Goal: Check status: Check status

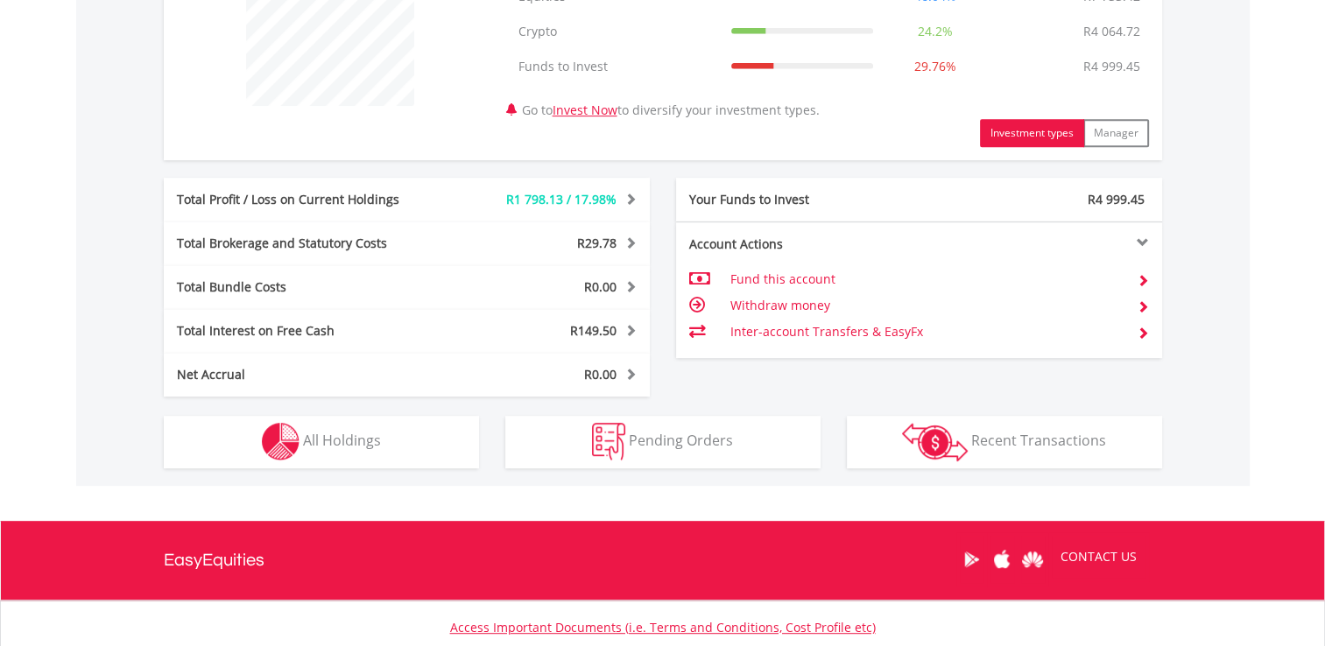
scroll to position [743, 0]
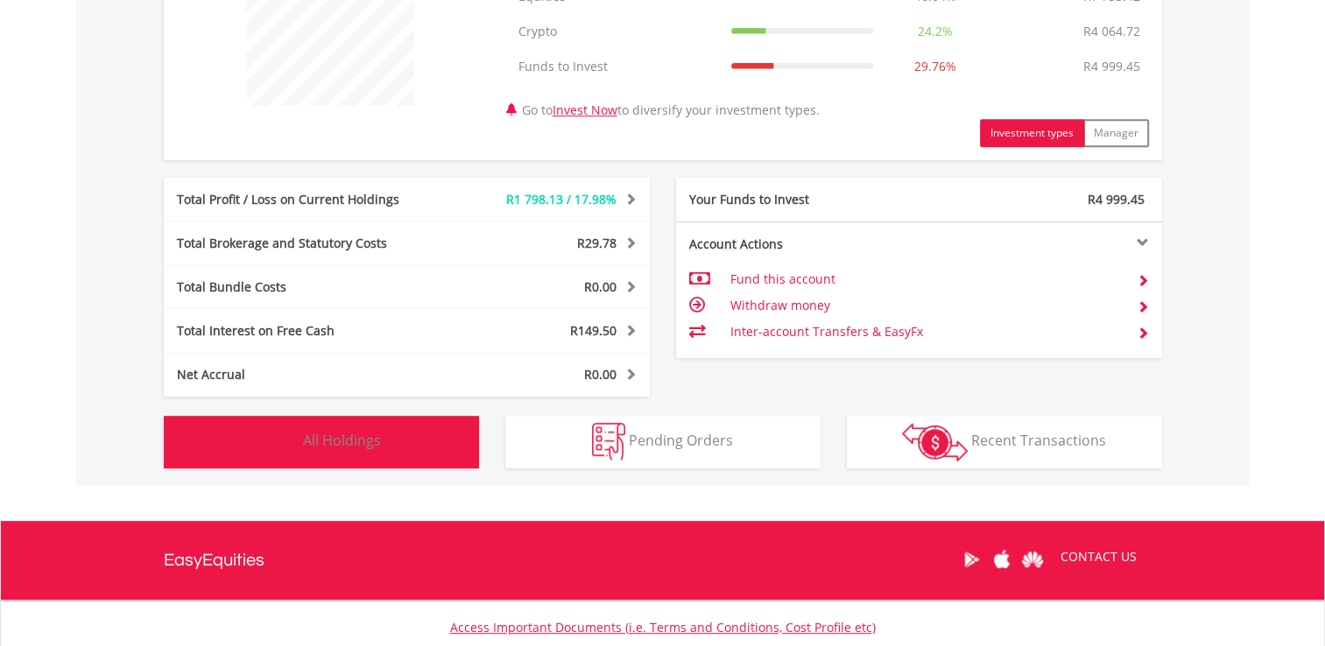
click at [381, 454] on button "Holdings All Holdings" at bounding box center [321, 442] width 315 height 53
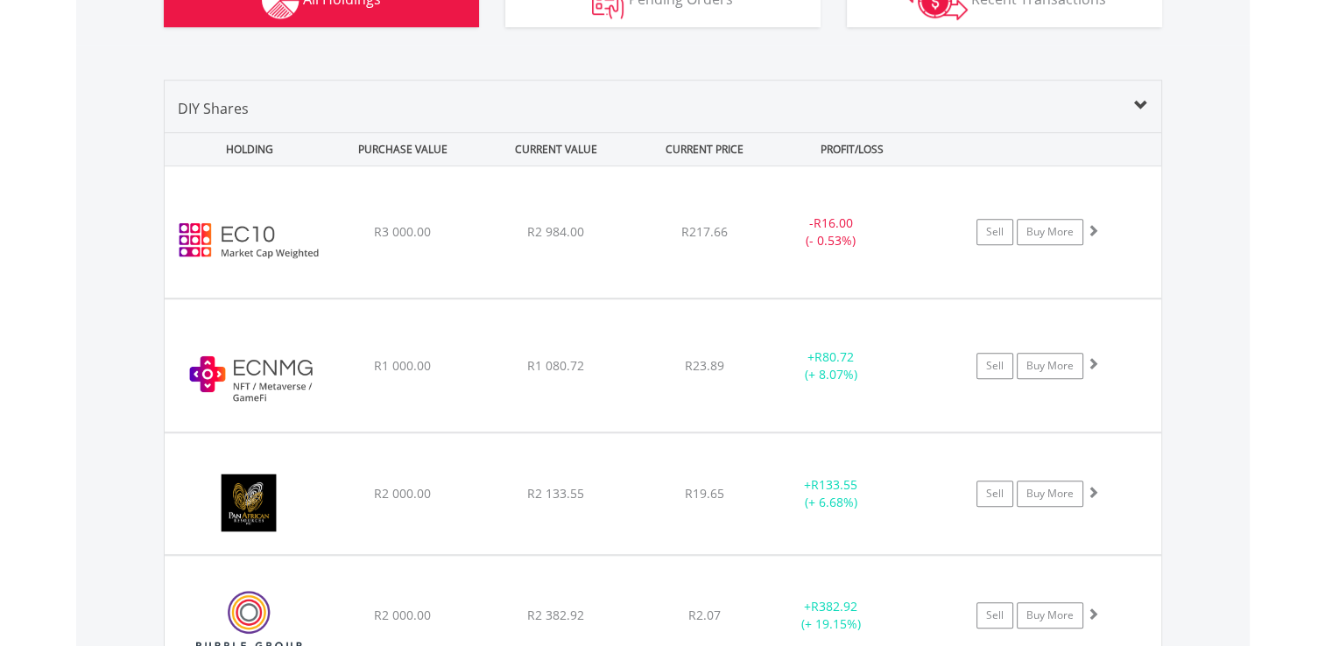
scroll to position [1138, 0]
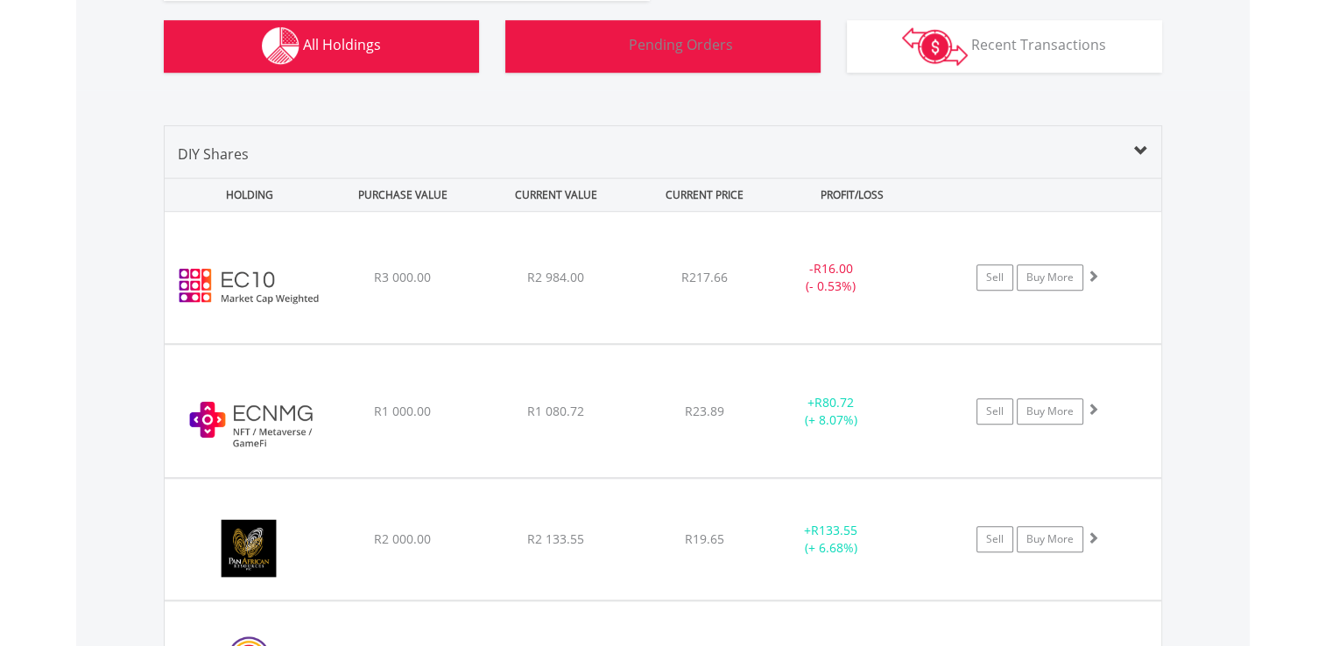
click at [672, 33] on button "Pending Orders Pending Orders" at bounding box center [662, 46] width 315 height 53
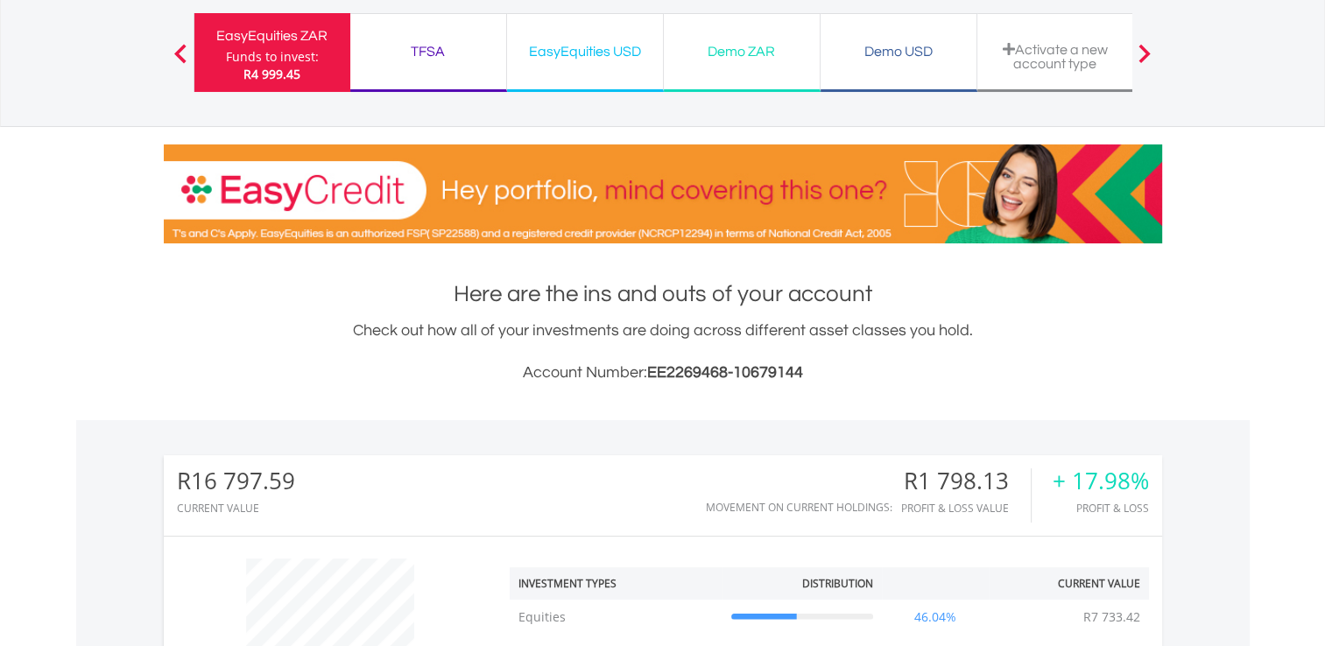
scroll to position [121, 0]
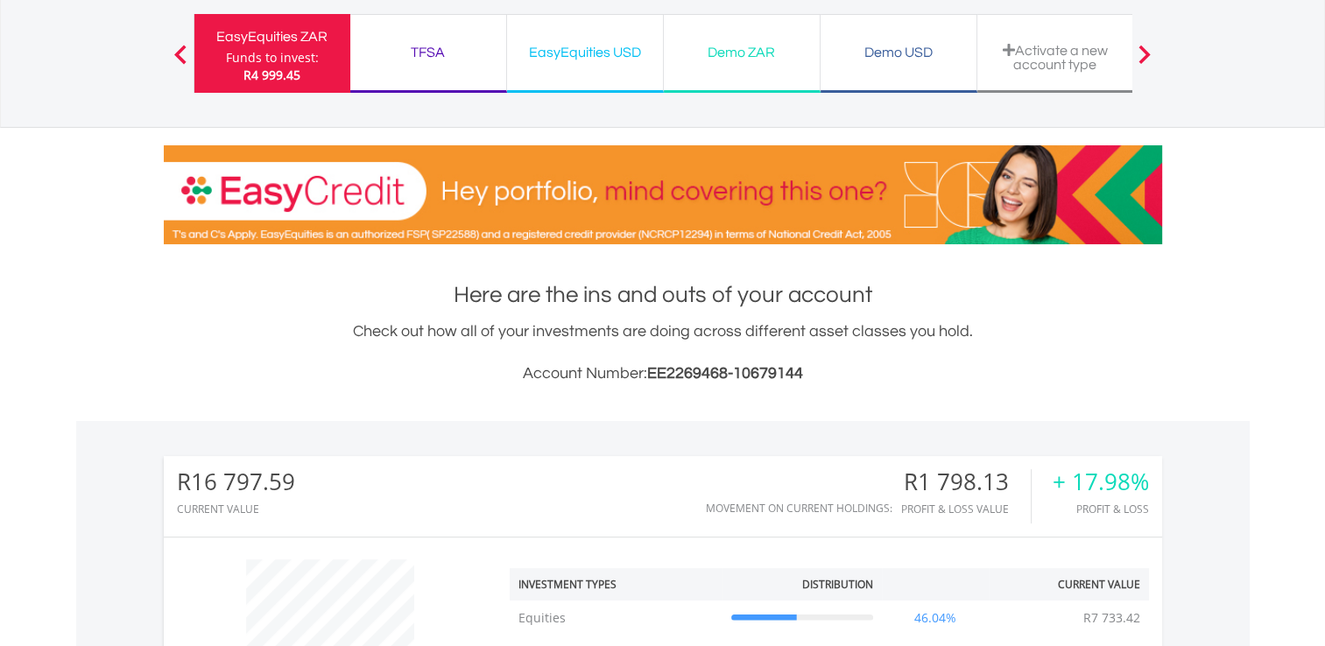
click at [538, 54] on div "EasyEquities USD" at bounding box center [585, 52] width 135 height 25
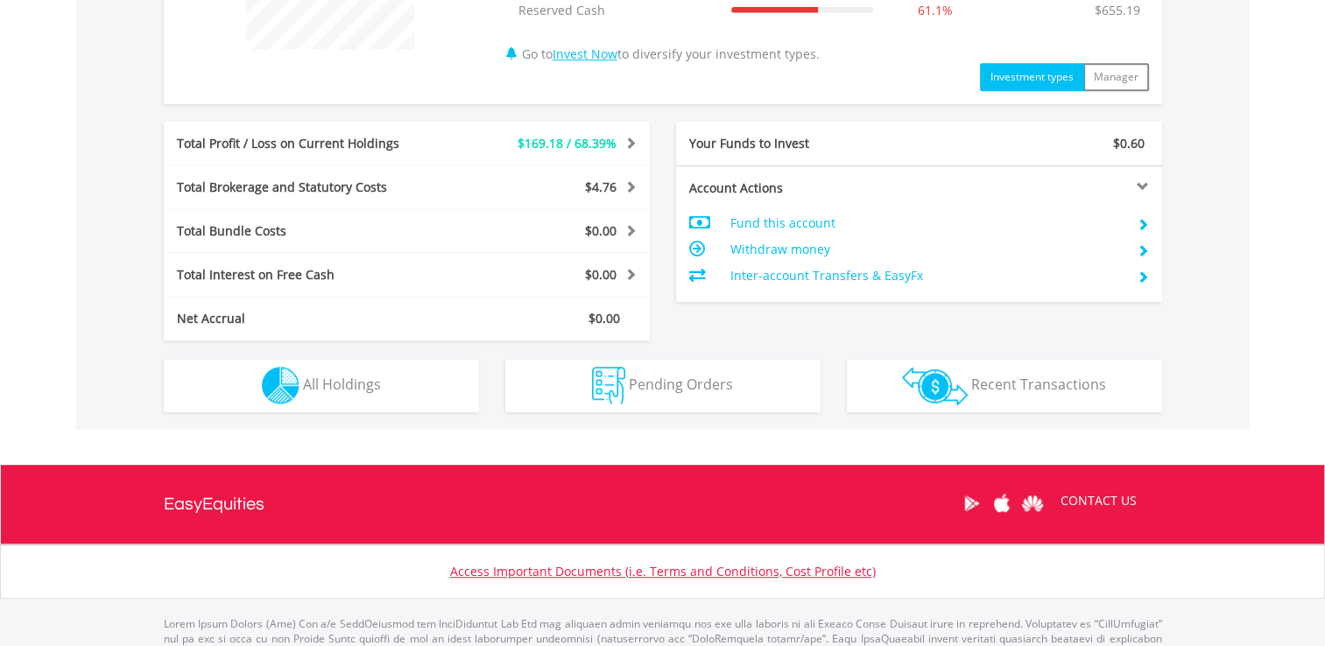
scroll to position [799, 0]
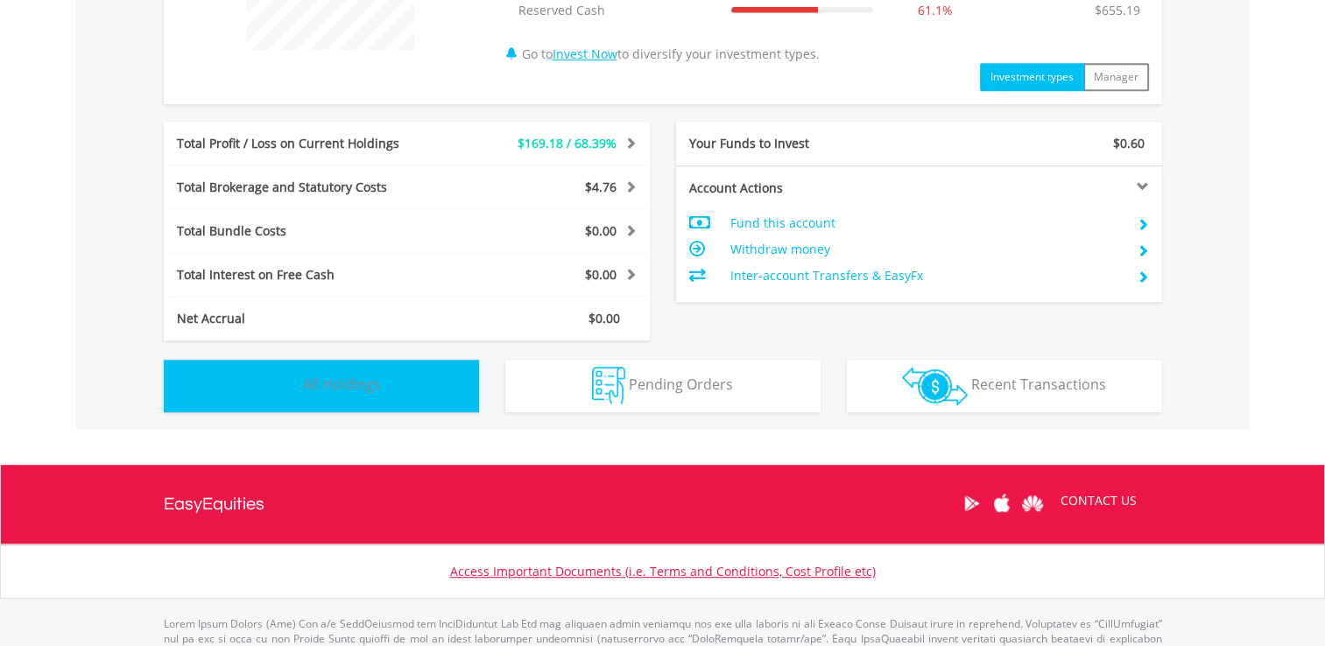
click at [385, 395] on button "Holdings All Holdings" at bounding box center [321, 386] width 315 height 53
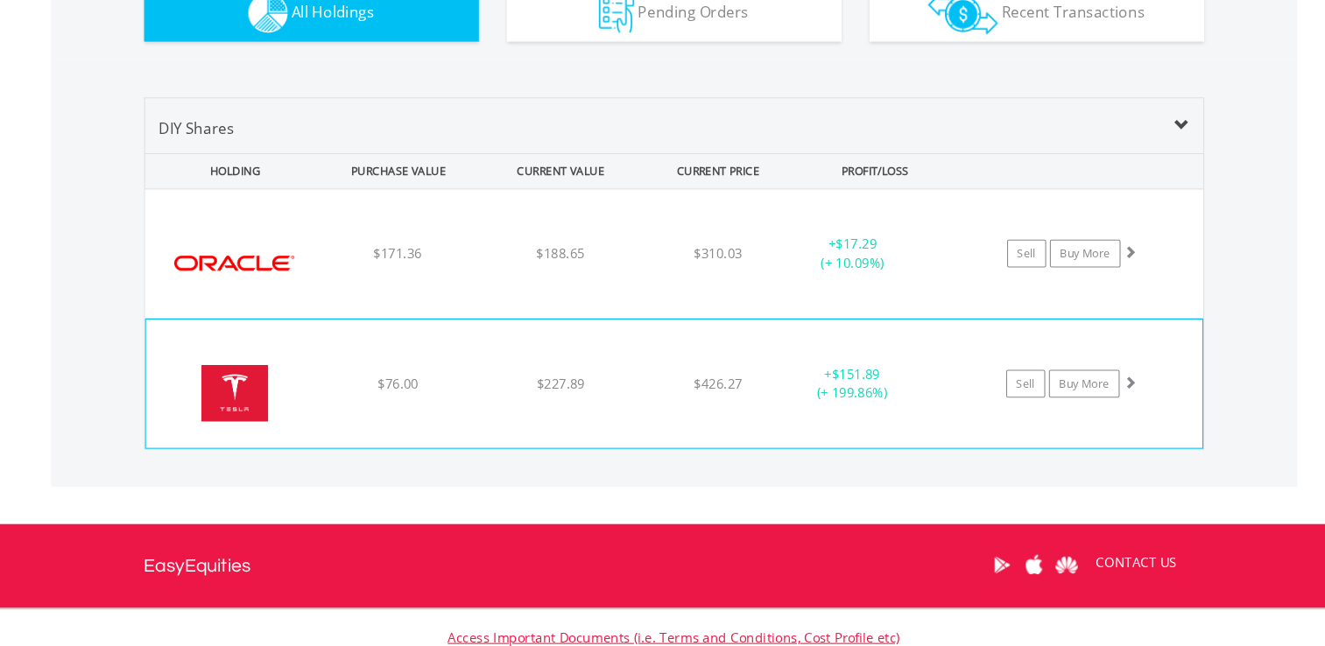
scroll to position [1171, 0]
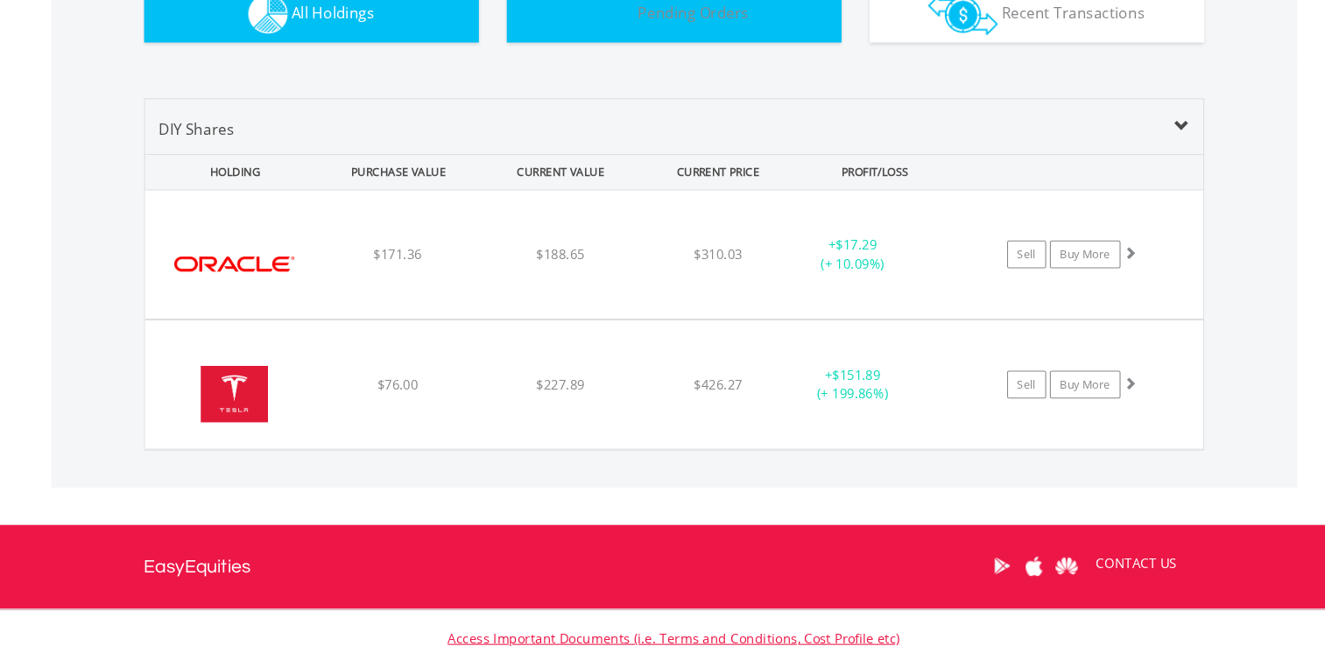
click at [612, 24] on img "button" at bounding box center [608, 14] width 33 height 38
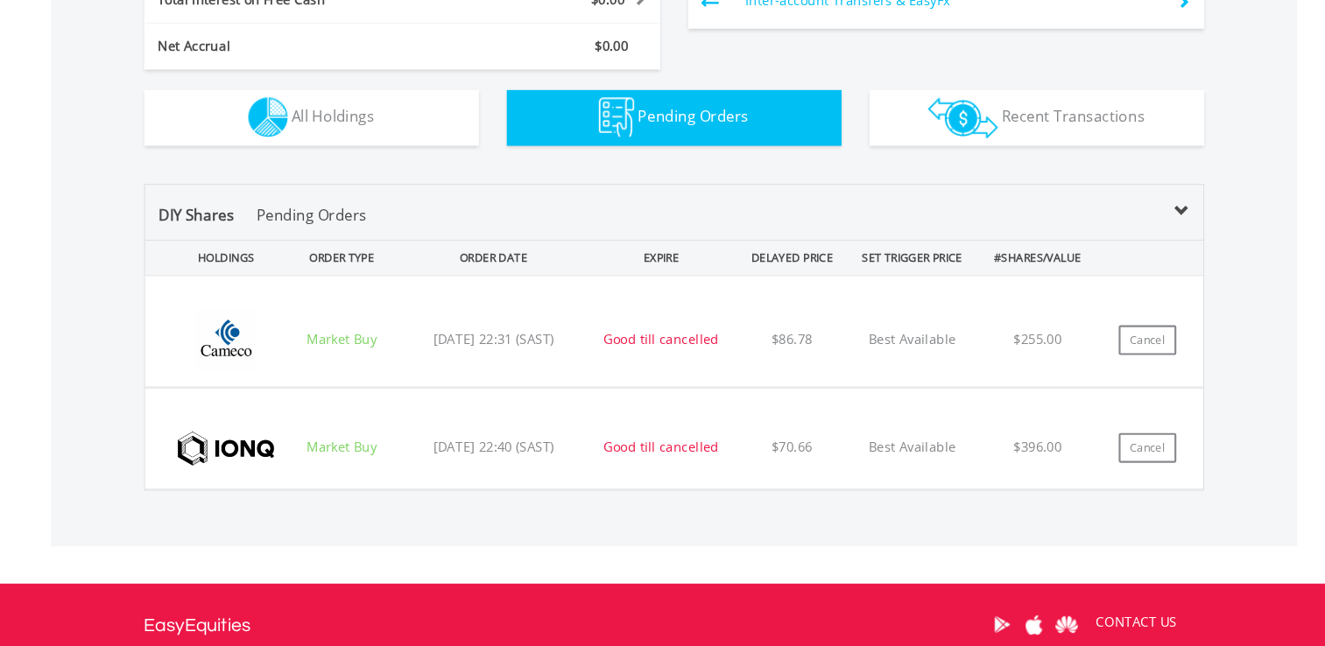
scroll to position [1074, 0]
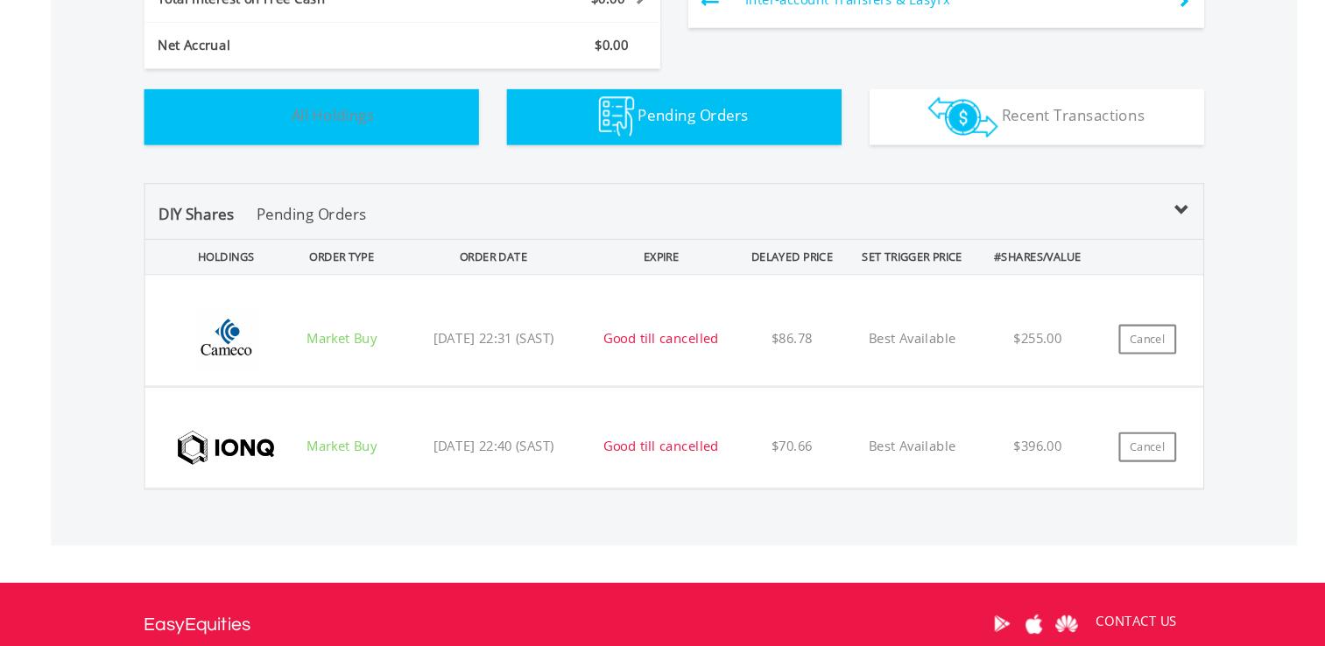
click at [408, 109] on button "Holdings All Holdings" at bounding box center [321, 111] width 315 height 53
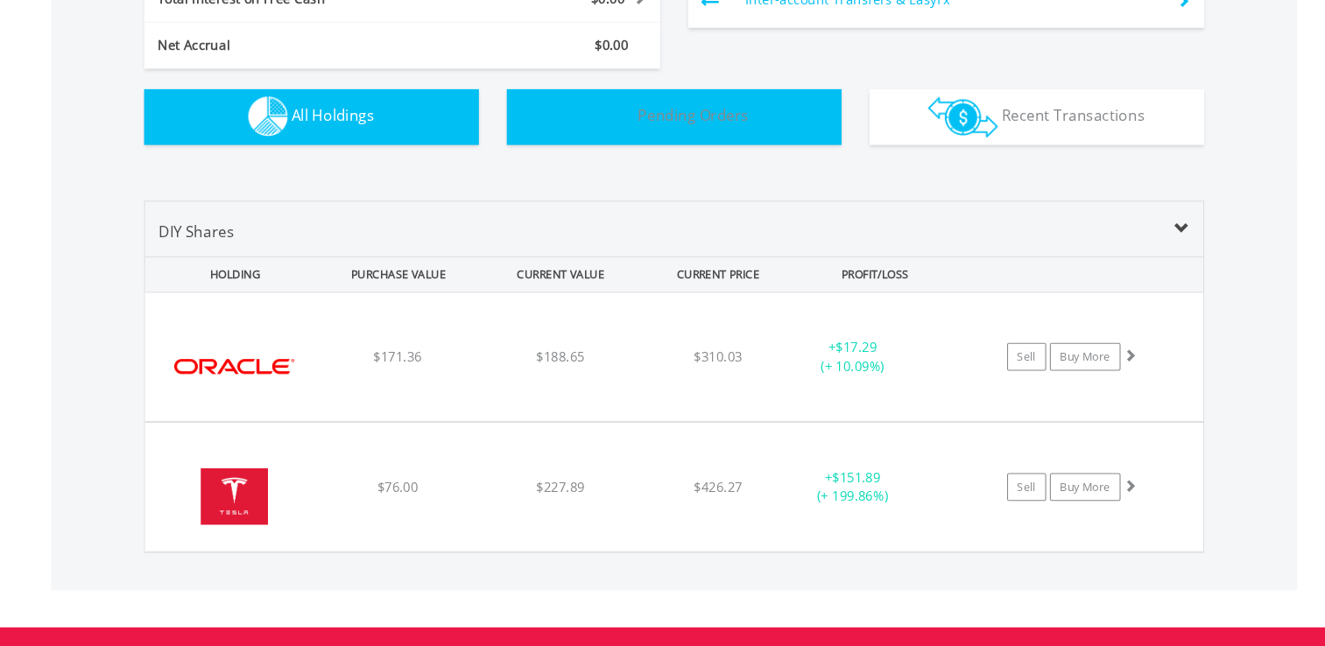
click at [530, 95] on button "Pending Orders Pending Orders" at bounding box center [662, 111] width 315 height 53
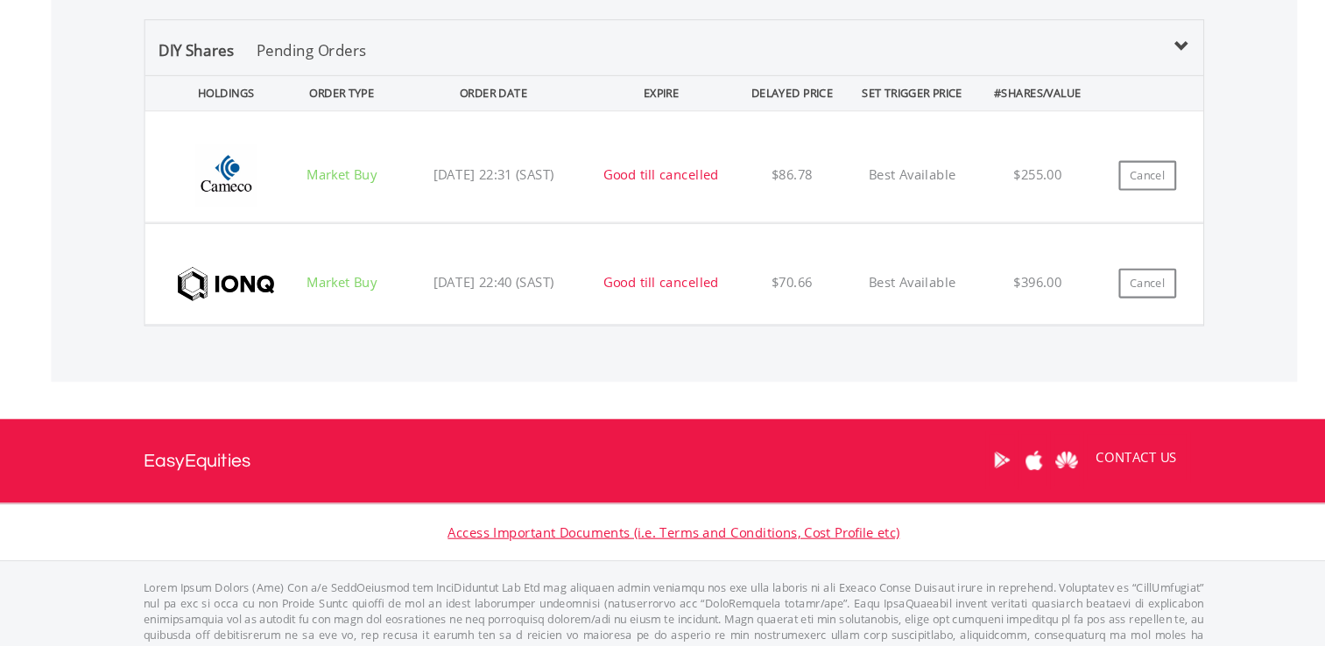
scroll to position [1227, 0]
